Goal: Transaction & Acquisition: Purchase product/service

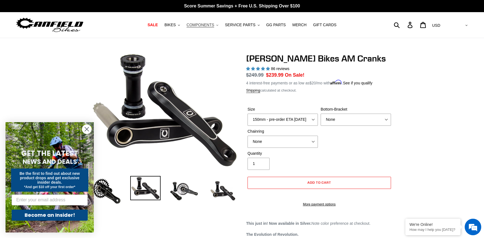
click at [218, 24] on icon ".cls-1{fill:#231f20}" at bounding box center [218, 25] width 2 height 2
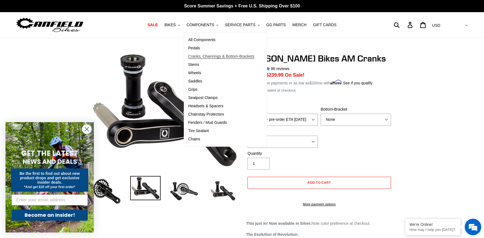
click at [221, 56] on span "Cranks, Chainrings & Bottom-Brackets" at bounding box center [221, 56] width 66 height 5
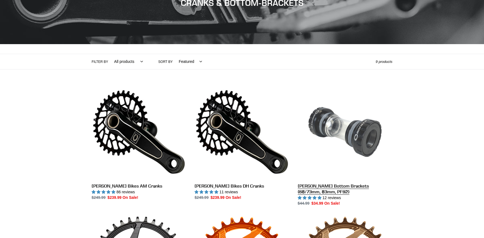
scroll to position [92, 0]
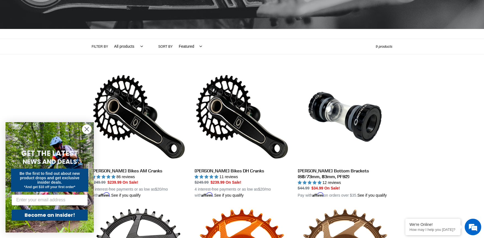
click at [88, 130] on circle "Close dialog" at bounding box center [86, 129] width 9 height 9
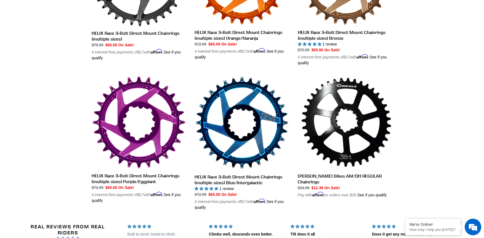
scroll to position [363, 0]
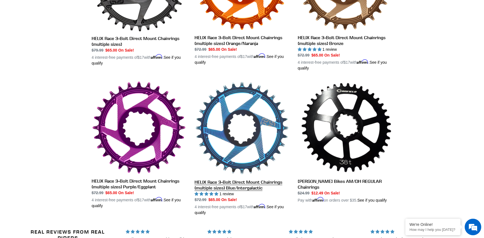
click at [241, 126] on link "HELIX Race 3-Bolt Direct Mount Chainrings (multiple sizes) Blue/Intergalactic" at bounding box center [242, 148] width 95 height 135
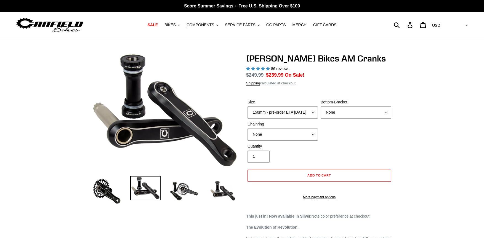
select select "highest-rating"
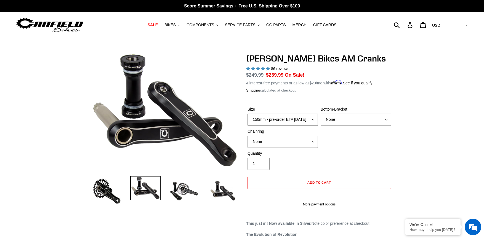
click at [286, 117] on select "150mm - pre-order ETA 9/30/25 155mm - pre-order ETA 9/30/25 160mm - pre-order E…" at bounding box center [283, 120] width 70 height 12
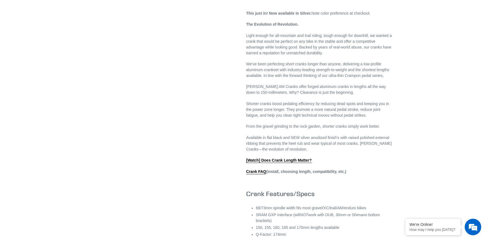
scroll to position [184, 0]
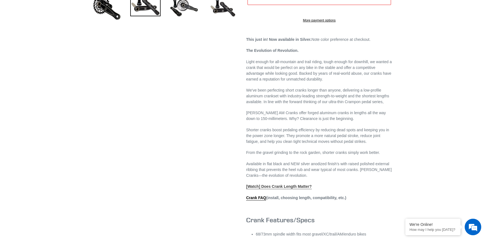
click at [288, 189] on link "[Watch] Does Crank Length Matter?" at bounding box center [279, 186] width 66 height 5
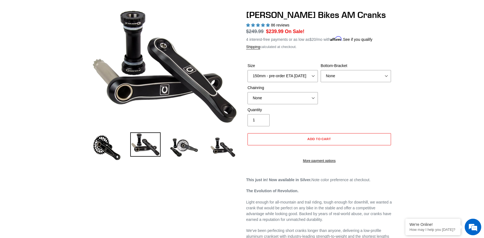
scroll to position [0, 0]
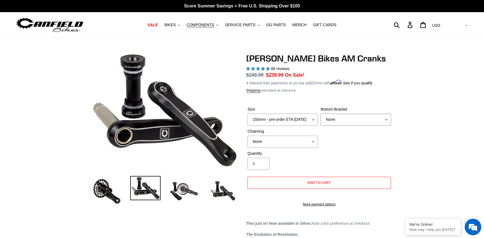
click at [335, 119] on select "None BSA Threaded 68/73mm Press Fit PF92" at bounding box center [356, 120] width 70 height 12
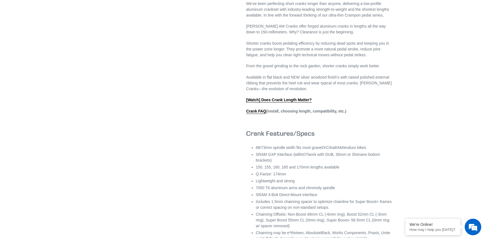
scroll to position [276, 0]
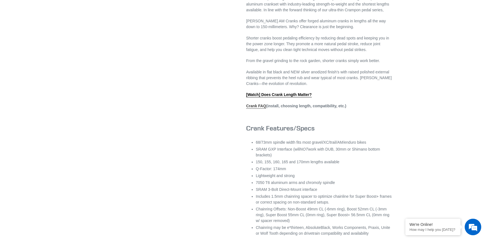
click at [255, 109] on link "Crank FAQ" at bounding box center [256, 106] width 20 height 5
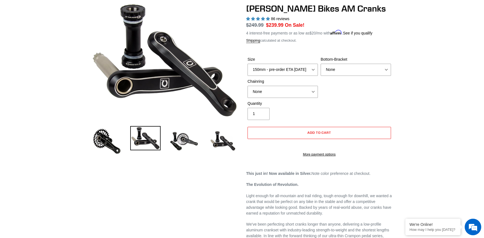
scroll to position [0, 0]
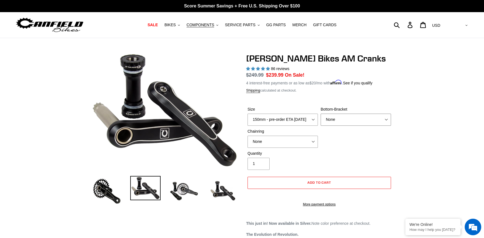
click at [343, 115] on select "None BSA Threaded 68/73mm Press Fit PF92" at bounding box center [356, 120] width 70 height 12
select select "BSA Threaded 68/73mm"
click at [321, 114] on select "None BSA Threaded 68/73mm Press Fit PF92" at bounding box center [356, 120] width 70 height 12
click at [277, 141] on select "None 30t Round (Boost 148) 30t Oval (Boost 148) 32t Round (Boost 148) 32t Oval …" at bounding box center [283, 142] width 70 height 12
select select "32t Round (Boost 148)"
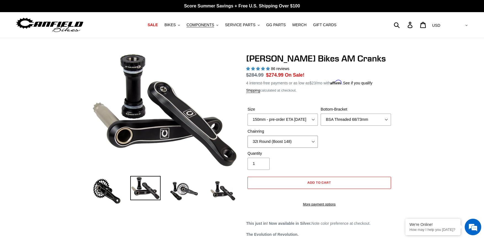
click at [248, 136] on select "None 30t Round (Boost 148) 30t Oval (Boost 148) 32t Round (Boost 148) 32t Oval …" at bounding box center [283, 142] width 70 height 12
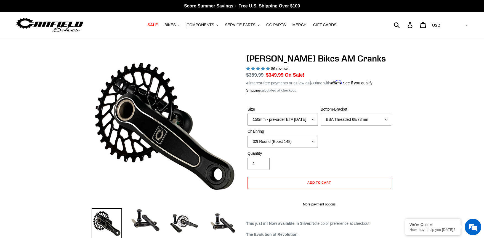
click at [267, 121] on select "150mm - pre-order ETA 9/30/25 155mm - pre-order ETA 9/30/25 160mm - pre-order E…" at bounding box center [283, 120] width 70 height 12
select select "155mm - pre-order ETA 9/30/25"
click at [248, 114] on select "150mm - pre-order ETA 9/30/25 155mm - pre-order ETA 9/30/25 160mm - pre-order E…" at bounding box center [283, 120] width 70 height 12
click at [283, 136] on select "None 30t Round (Boost 148) 30t Oval (Boost 148) 32t Round (Boost 148) 32t Oval …" at bounding box center [283, 142] width 70 height 12
select select "None"
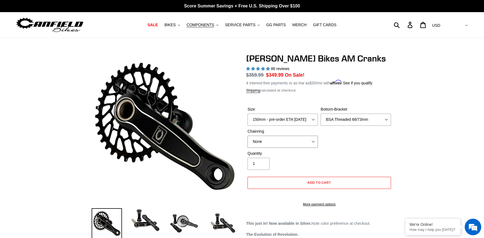
click at [248, 136] on select "None 30t Round (Boost 148) 30t Oval (Boost 148) 32t Round (Boost 148) 32t Oval …" at bounding box center [283, 142] width 70 height 12
click at [350, 116] on select "None BSA Threaded 68/73mm Press Fit PF92" at bounding box center [356, 120] width 70 height 12
click at [321, 114] on select "None BSA Threaded 68/73mm Press Fit PF92" at bounding box center [356, 120] width 70 height 12
click at [340, 116] on select "None BSA Threaded 68/73mm Press Fit PF92" at bounding box center [356, 120] width 70 height 12
select select "BSA Threaded 68/73mm"
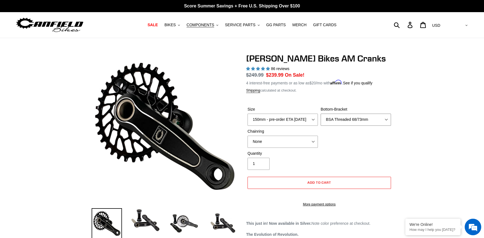
click at [321, 114] on select "None BSA Threaded 68/73mm Press Fit PF92" at bounding box center [356, 120] width 70 height 12
click at [148, 218] on img at bounding box center [145, 220] width 30 height 24
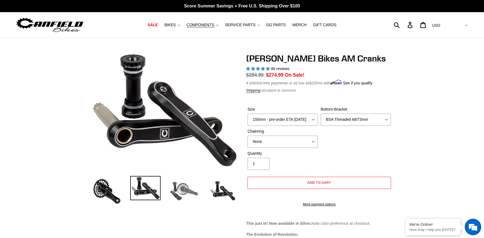
click at [199, 195] on img at bounding box center [184, 191] width 30 height 30
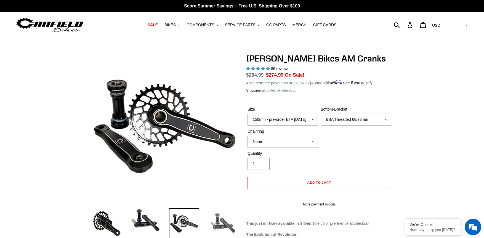
click at [229, 233] on img at bounding box center [223, 223] width 30 height 30
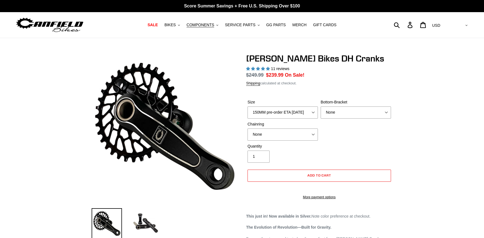
select select "highest-rating"
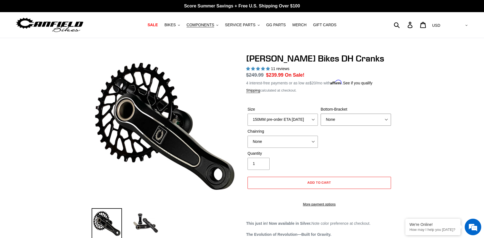
click at [333, 118] on select "None BSA Threaded 83mm" at bounding box center [356, 120] width 70 height 12
select select "BSA Threaded 83mm"
click at [321, 114] on select "None BSA Threaded 83mm" at bounding box center [356, 120] width 70 height 12
click at [270, 140] on select "None 34t Round" at bounding box center [283, 142] width 70 height 12
select select "34t Round"
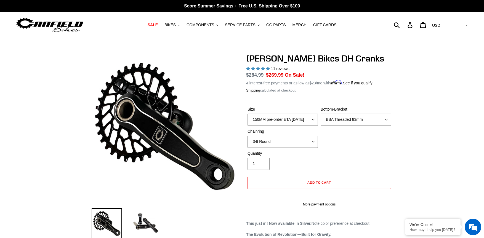
click at [248, 136] on select "None 34t Round" at bounding box center [283, 142] width 70 height 12
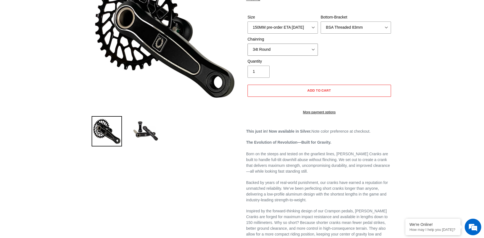
scroll to position [184, 0]
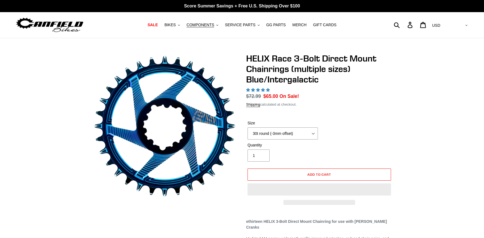
select select "highest-rating"
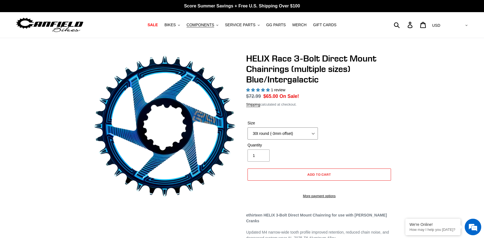
click at [286, 134] on select "28t round (-3mm offset) 30t round (-3mm offset) 32t round (-3mm offset) 34t rou…" at bounding box center [283, 134] width 70 height 12
click at [353, 117] on form "Size 28t round (-3mm offset) 30t round (-3mm offset) 32t round (-3mm offset) 34…" at bounding box center [319, 158] width 146 height 93
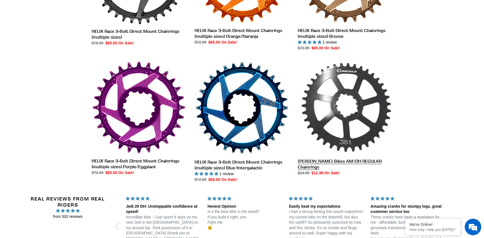
click at [340, 132] on link "[PERSON_NAME] Bikes AM/DH REGULAR Chainrings" at bounding box center [345, 118] width 95 height 115
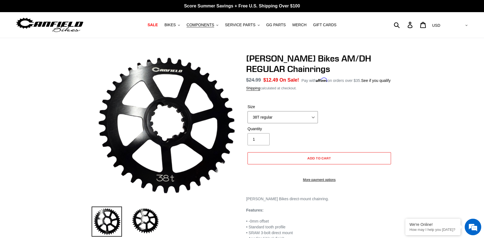
click at [294, 115] on select "38T regular" at bounding box center [283, 117] width 70 height 12
click at [400, 101] on div "[PERSON_NAME] Bikes AM/DH REGULAR Chainrings No reviews Regular price $24.99 Sa…" at bounding box center [241, 147] width 331 height 189
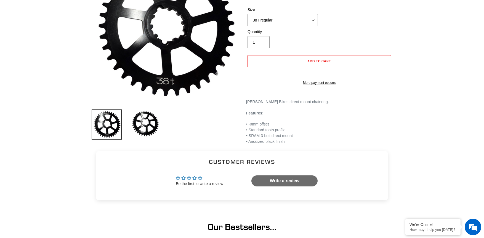
scroll to position [92, 0]
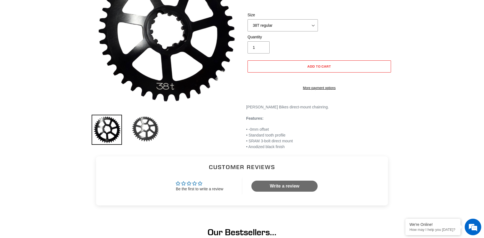
click at [138, 128] on img at bounding box center [145, 129] width 30 height 29
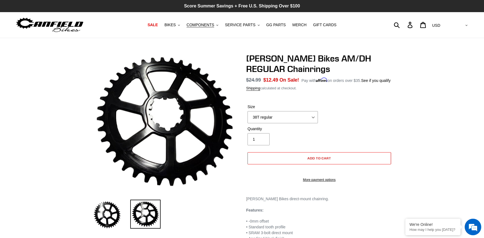
scroll to position [0, 0]
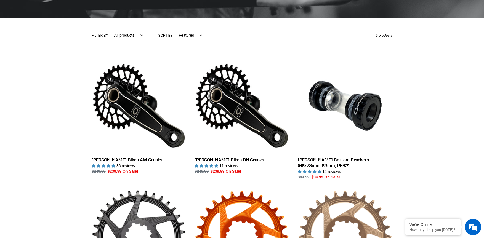
scroll to position [87, 0]
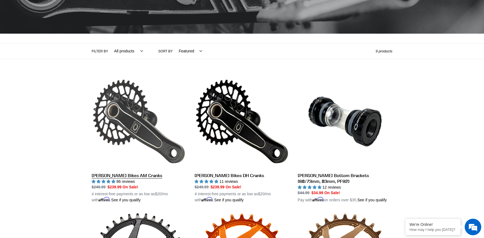
click at [120, 123] on link "[PERSON_NAME] Bikes AM Cranks" at bounding box center [139, 138] width 95 height 129
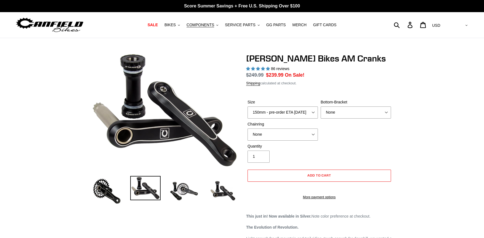
select select "highest-rating"
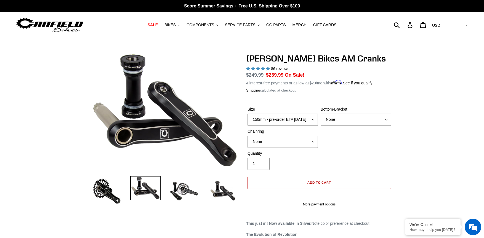
drag, startPoint x: 364, startPoint y: 182, endPoint x: -23, endPoint y: 260, distance: 394.4
drag, startPoint x: -23, startPoint y: 260, endPoint x: 181, endPoint y: 27, distance: 309.6
click at [176, 27] on span "BIKES" at bounding box center [170, 25] width 11 height 5
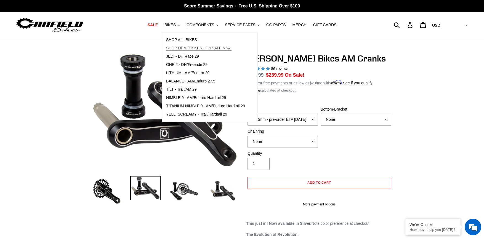
click at [193, 47] on span "SHOP DEMO BIKES - On SALE Now!" at bounding box center [198, 48] width 65 height 5
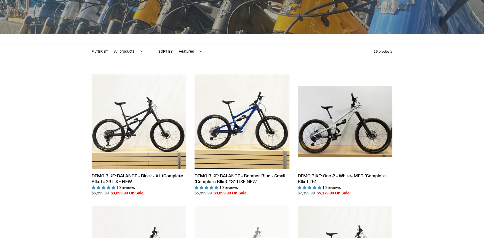
scroll to position [92, 0]
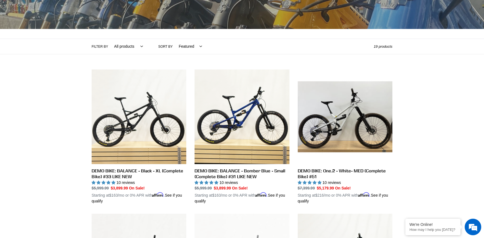
click at [182, 49] on select "Featured Best selling Alphabetically, A-Z Alphabetically, Z-A Price, low to hig…" at bounding box center [189, 46] width 30 height 15
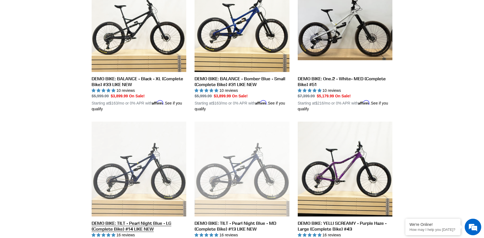
scroll to position [0, 0]
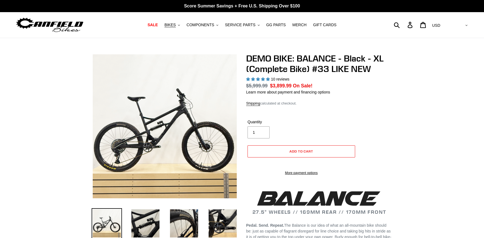
select select "highest-rating"
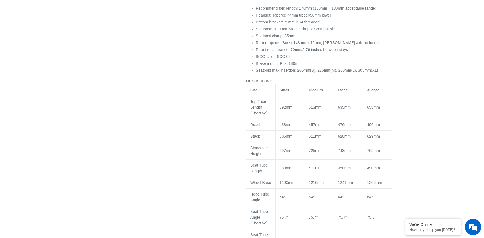
scroll to position [737, 0]
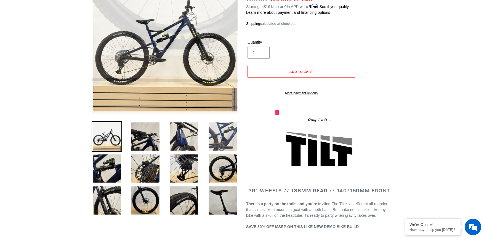
scroll to position [92, 0]
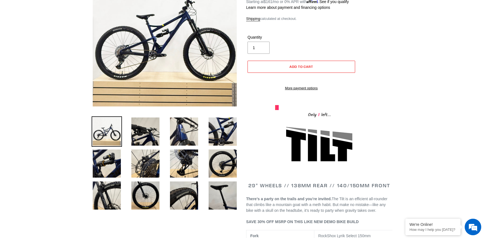
click at [203, 158] on li at bounding box center [218, 165] width 39 height 32
drag, startPoint x: 209, startPoint y: 156, endPoint x: 200, endPoint y: 230, distance: 74.8
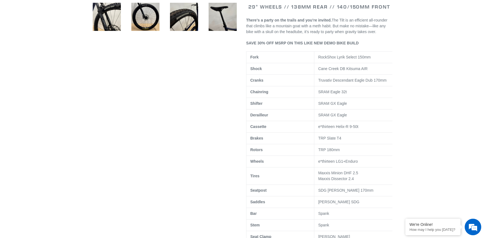
scroll to position [276, 0]
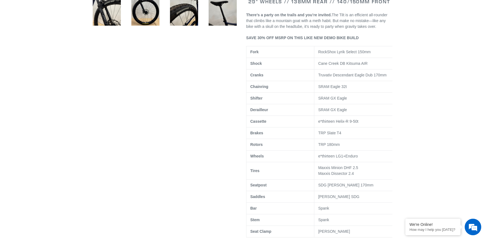
drag, startPoint x: 439, startPoint y: 59, endPoint x: 438, endPoint y: 54, distance: 5.4
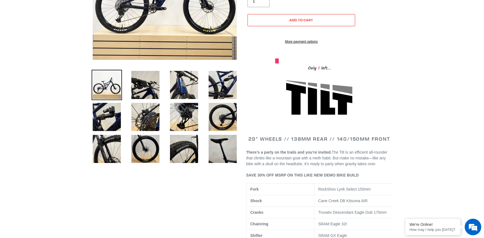
scroll to position [92, 0]
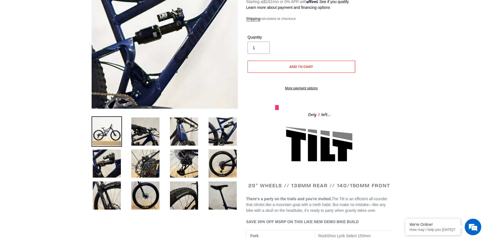
click at [164, 36] on img at bounding box center [168, 32] width 566 height 566
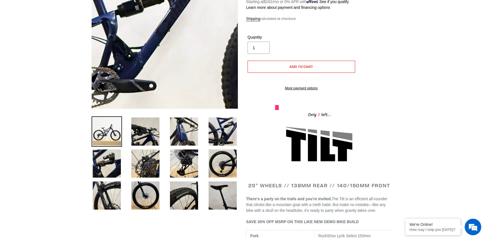
click at [170, 46] on img at bounding box center [150, 5] width 566 height 566
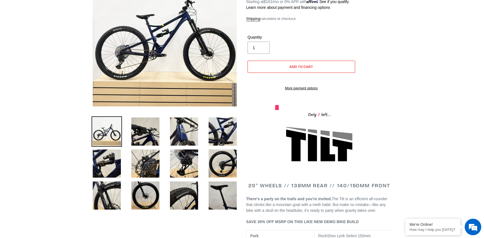
click at [113, 130] on img at bounding box center [107, 132] width 30 height 30
drag, startPoint x: 136, startPoint y: 141, endPoint x: -23, endPoint y: 262, distance: 200.6
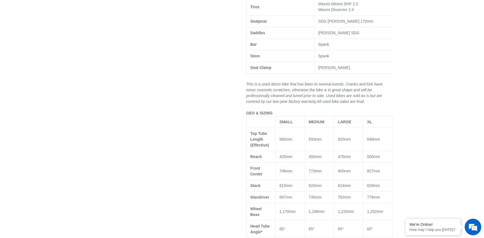
scroll to position [460, 0]
